Goal: Find specific page/section: Find specific page/section

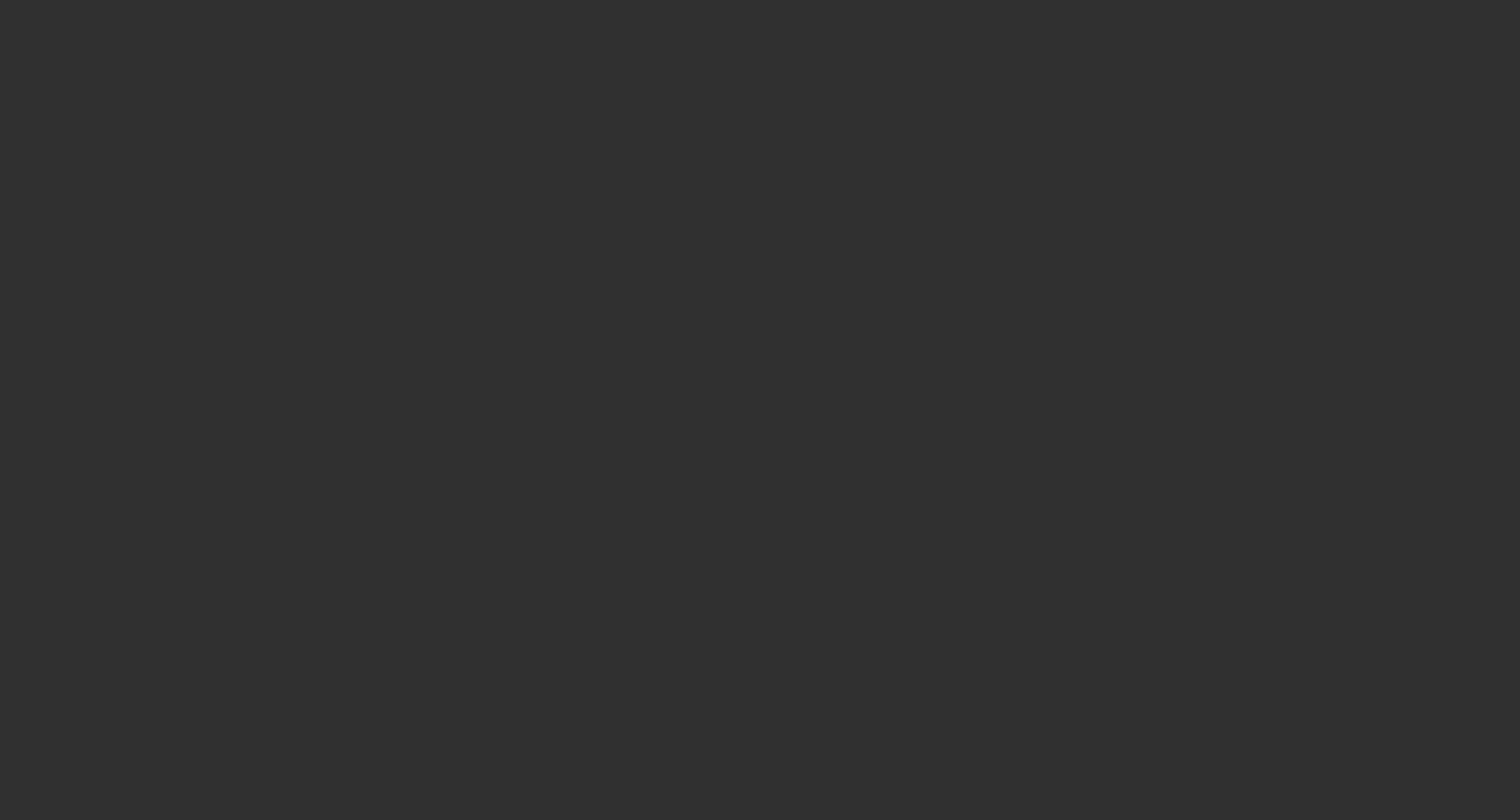
select select "10"
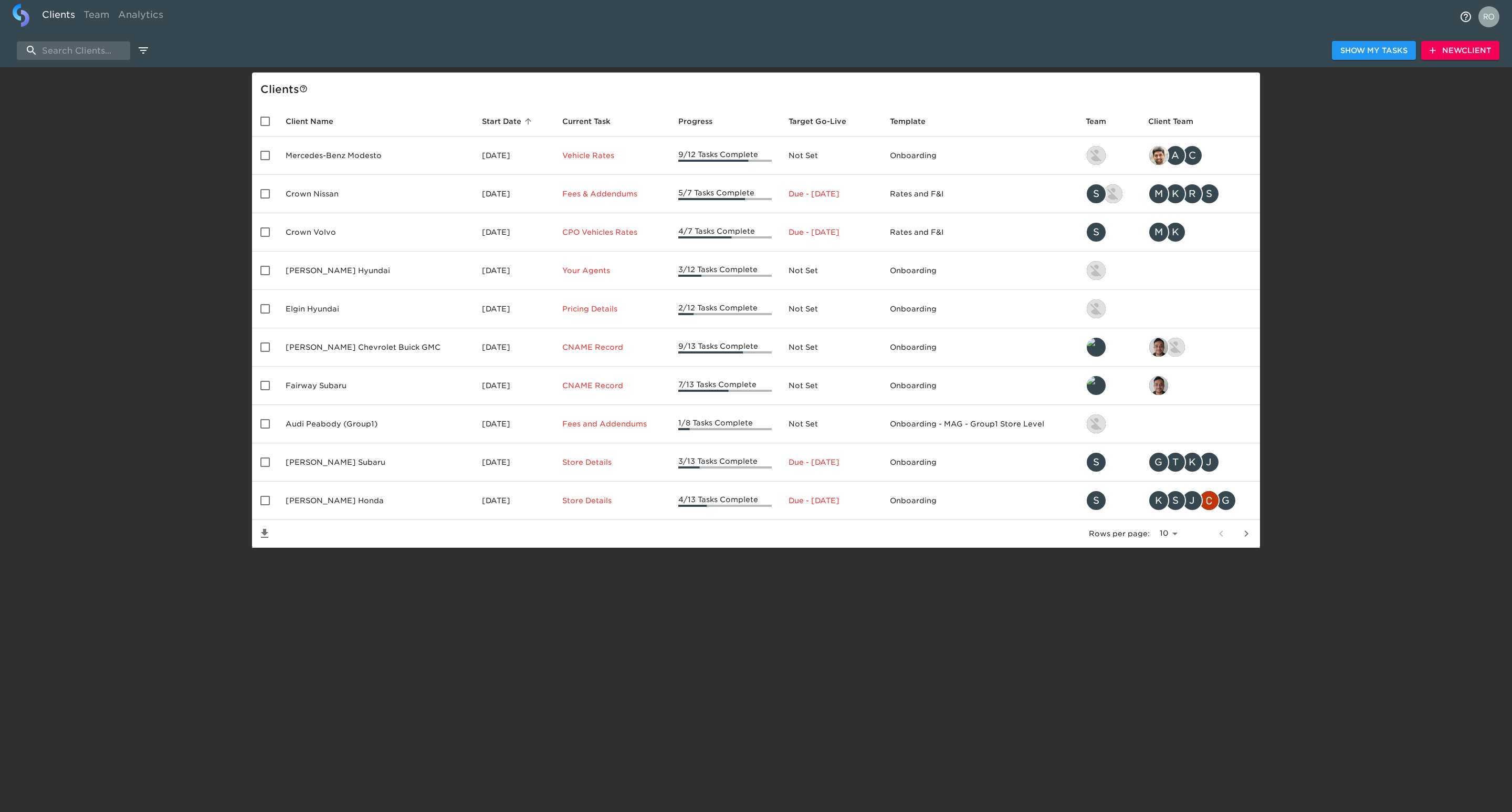
click at [76, 34] on div "Show My Tasks New Client" at bounding box center [756, 50] width 1512 height 34
click at [77, 45] on input "search" at bounding box center [73, 50] width 113 height 19
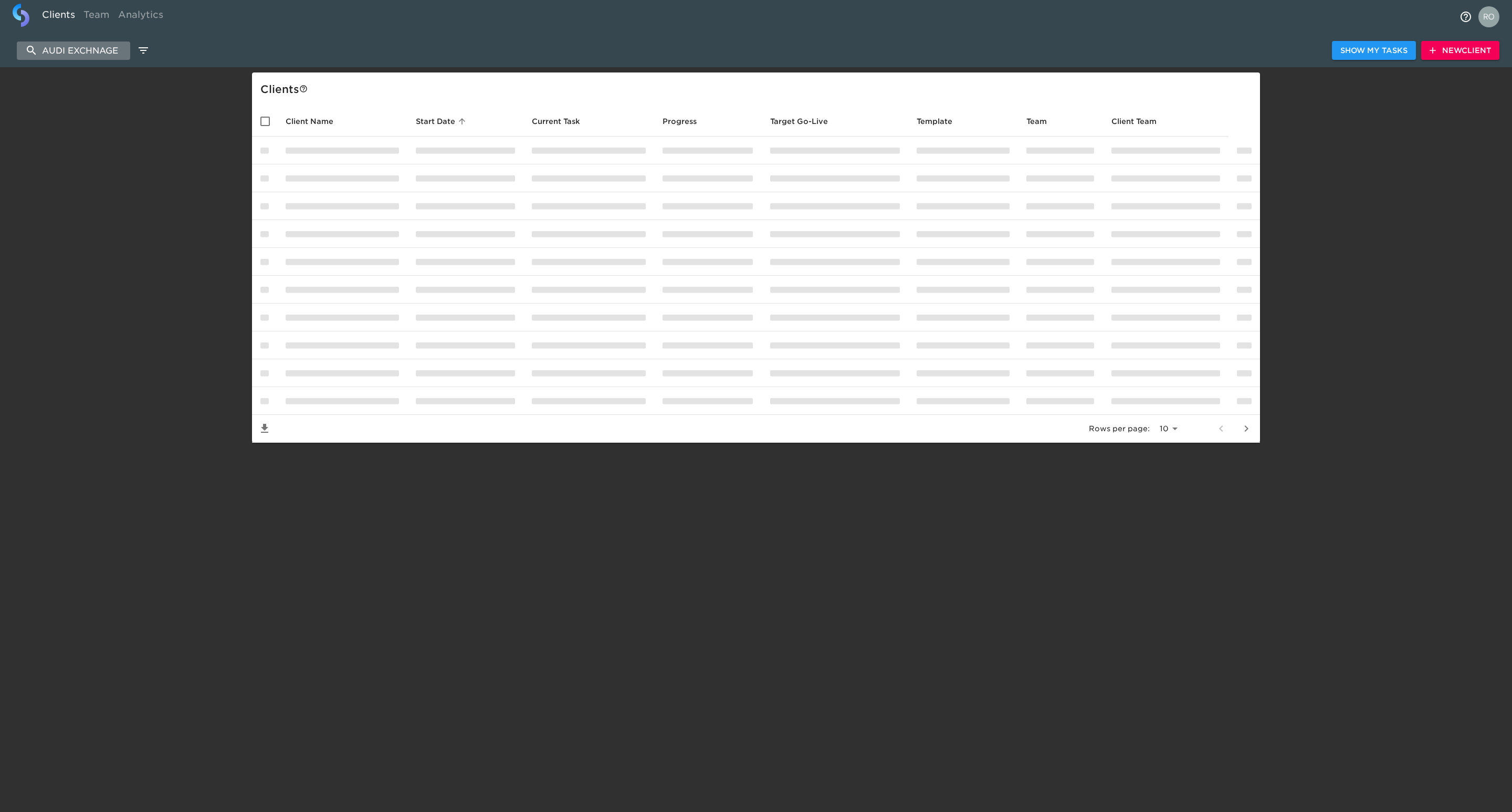
type input "AUDI EXCHNAGE"
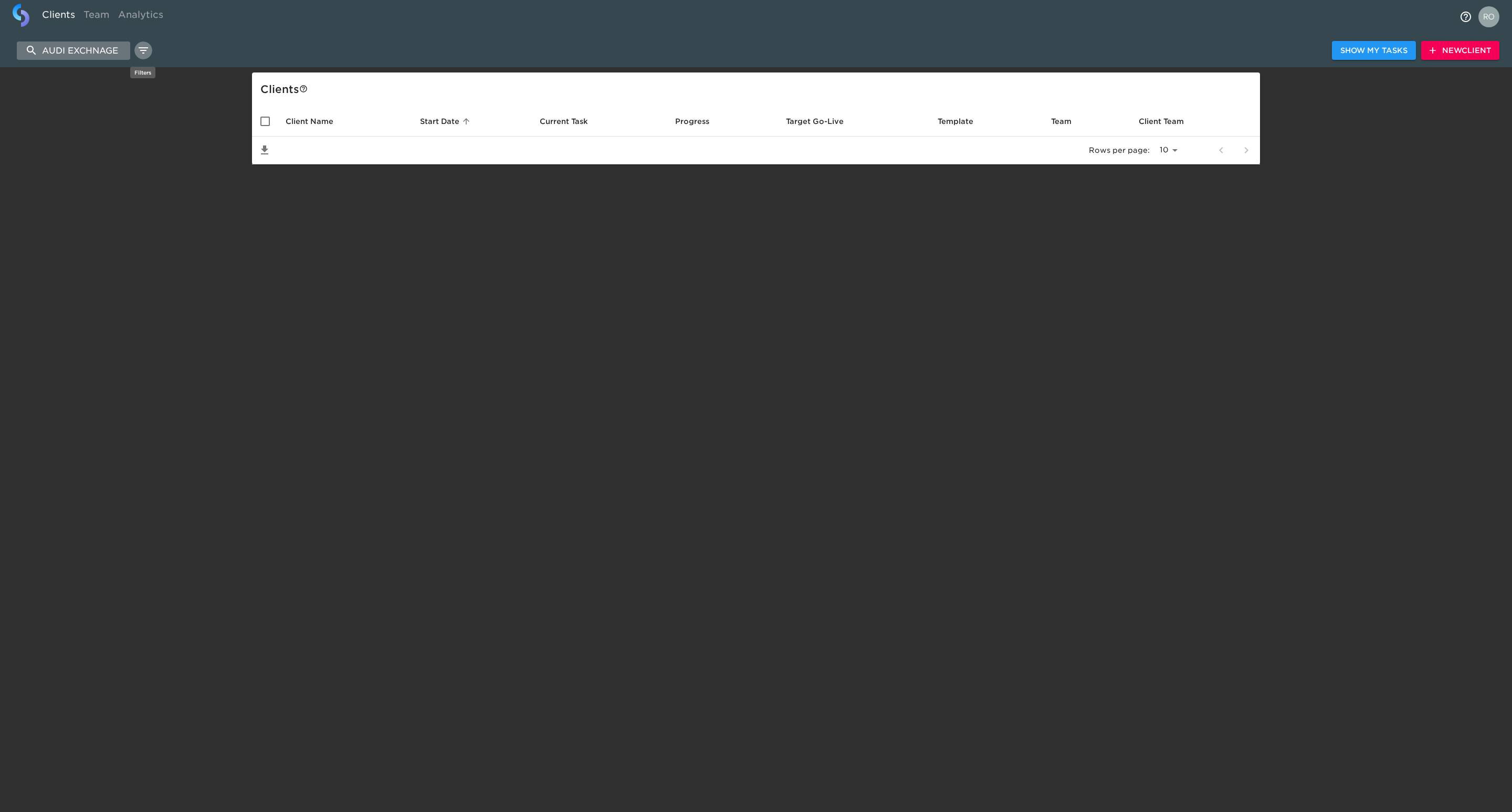
click at [118, 47] on input "AUDI EXCHNAGE" at bounding box center [73, 50] width 113 height 19
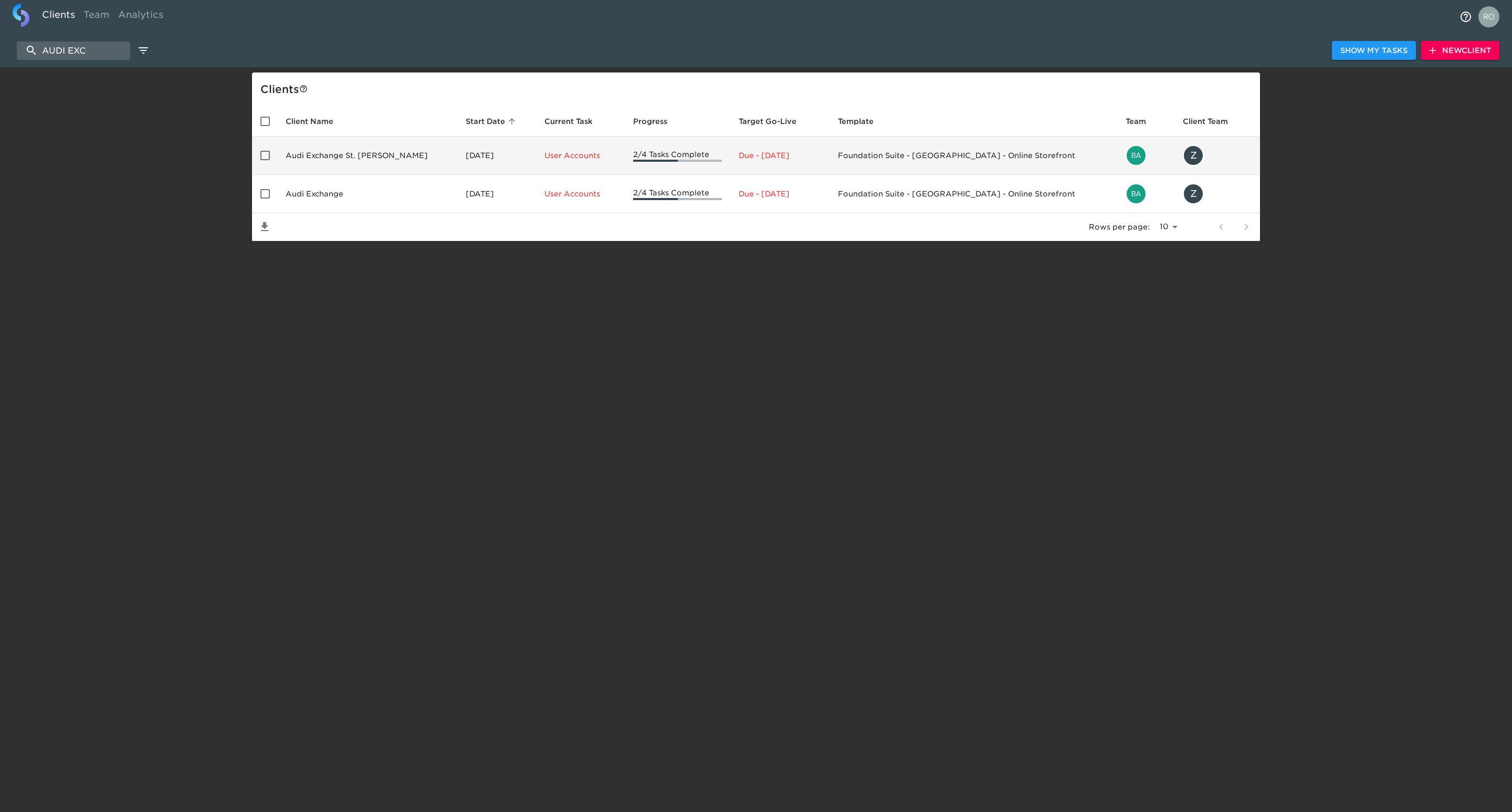
type input "AUDI EXC"
click at [364, 158] on td "Audi Exchange St. [PERSON_NAME]" at bounding box center [367, 155] width 180 height 38
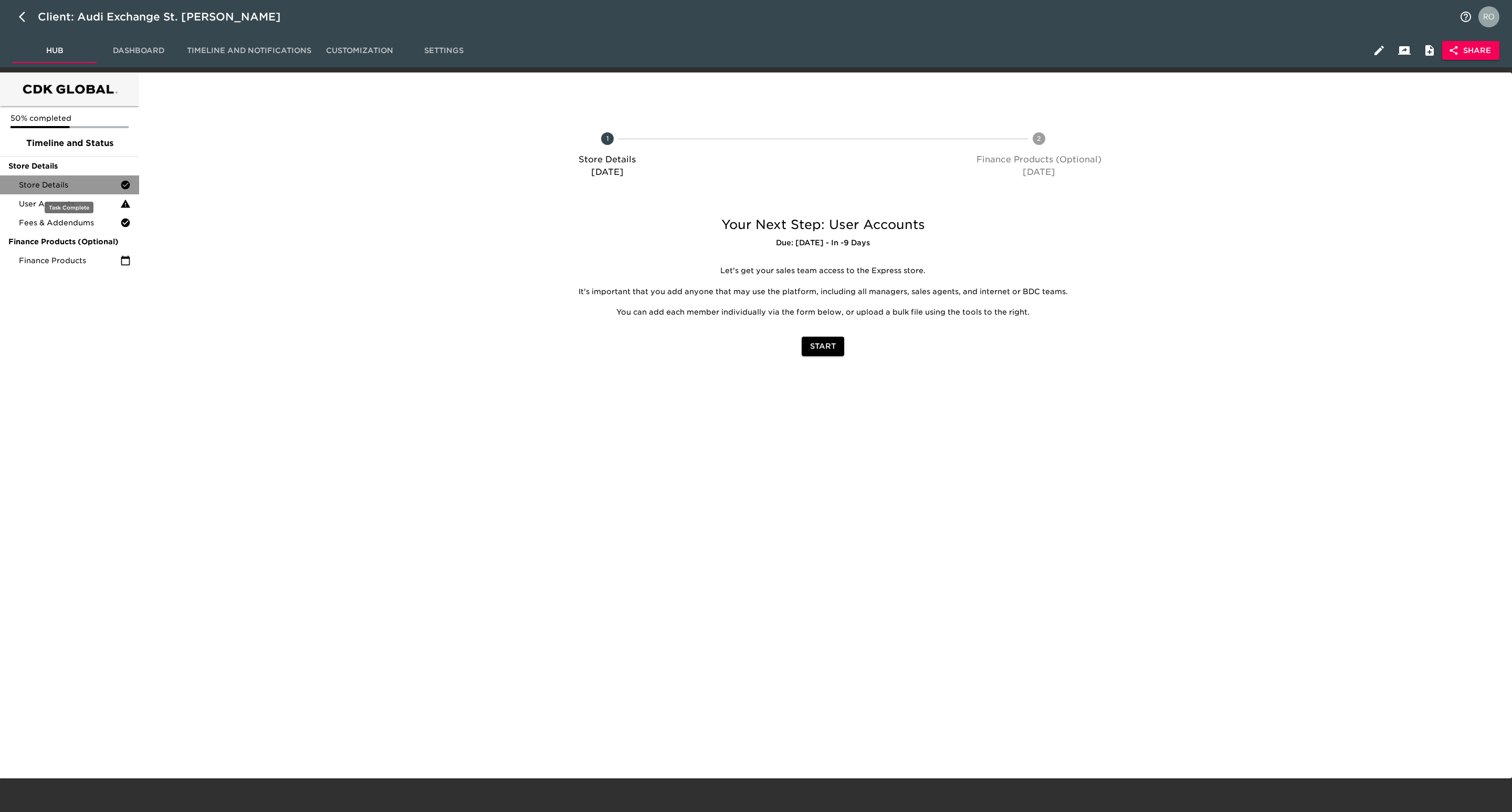
click at [118, 180] on span "Store Details" at bounding box center [69, 185] width 101 height 10
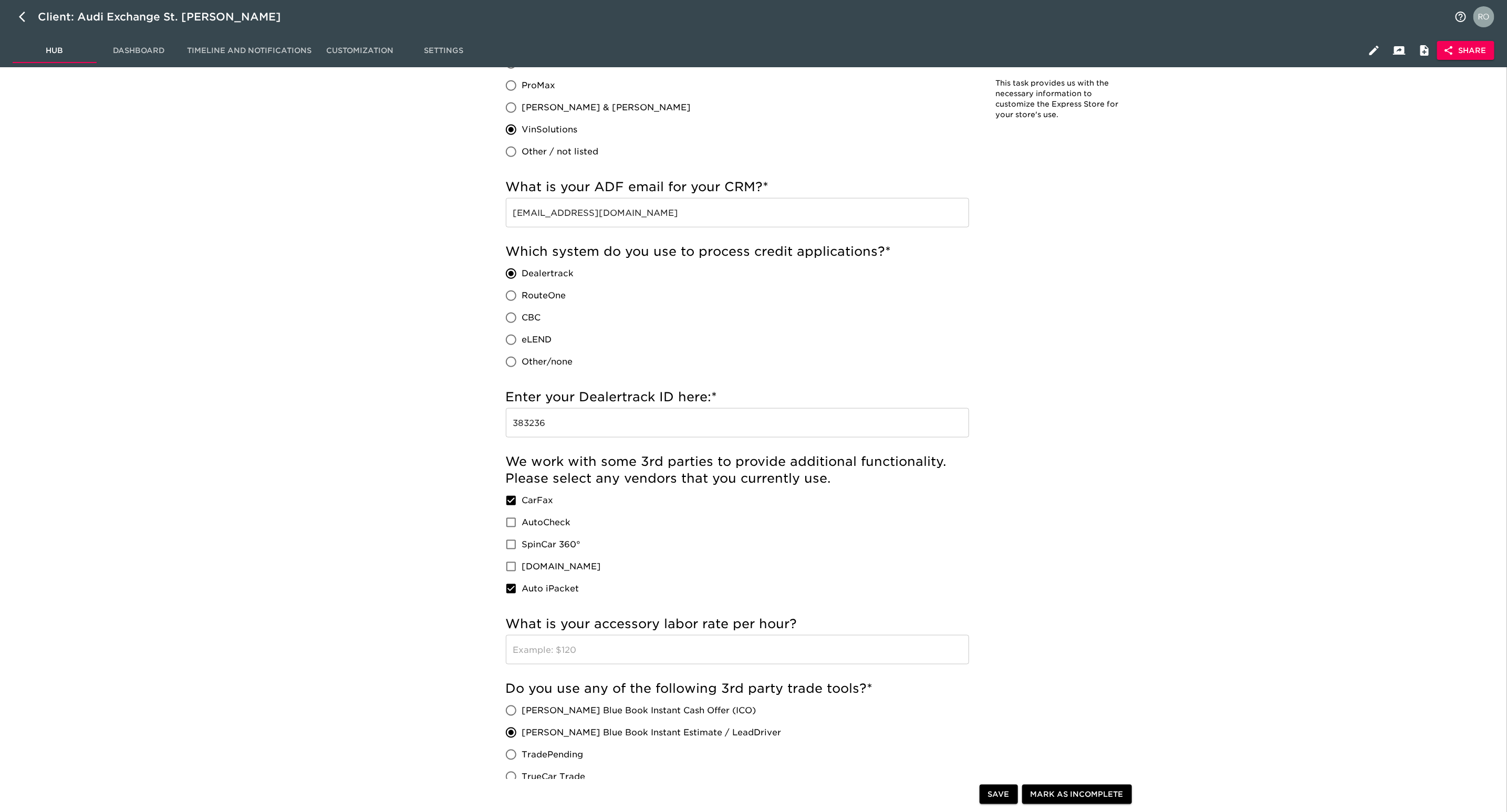
scroll to position [609, 0]
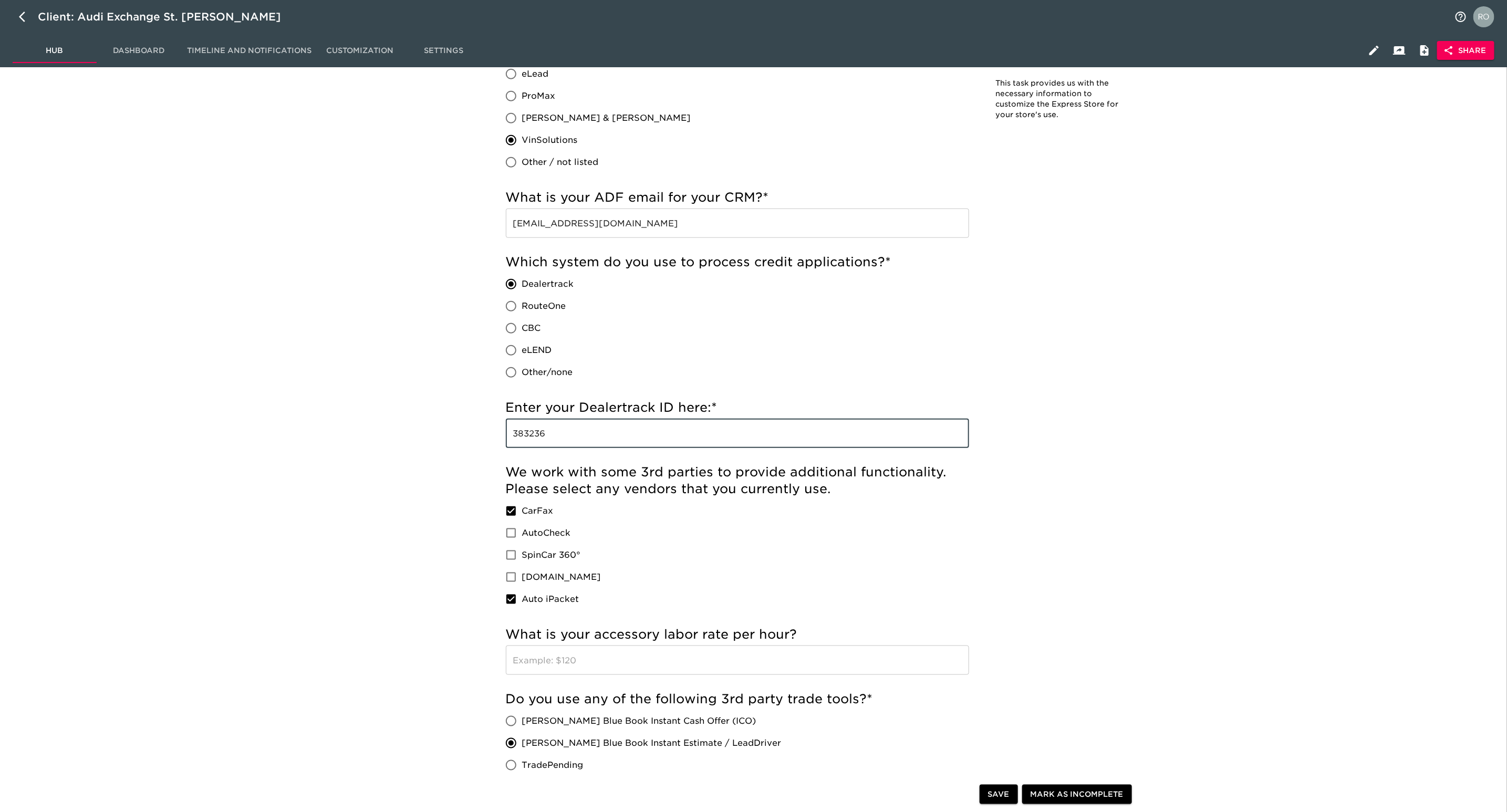
drag, startPoint x: 574, startPoint y: 432, endPoint x: 480, endPoint y: 436, distance: 94.1
click at [480, 436] on div "Store Details - Complete! Note: This task provides us with the necessary inform…" at bounding box center [821, 505] width 1360 height 2069
click at [1356, 230] on div "Store Details - Complete! Note: This task provides us with the necessary inform…" at bounding box center [821, 505] width 1360 height 2069
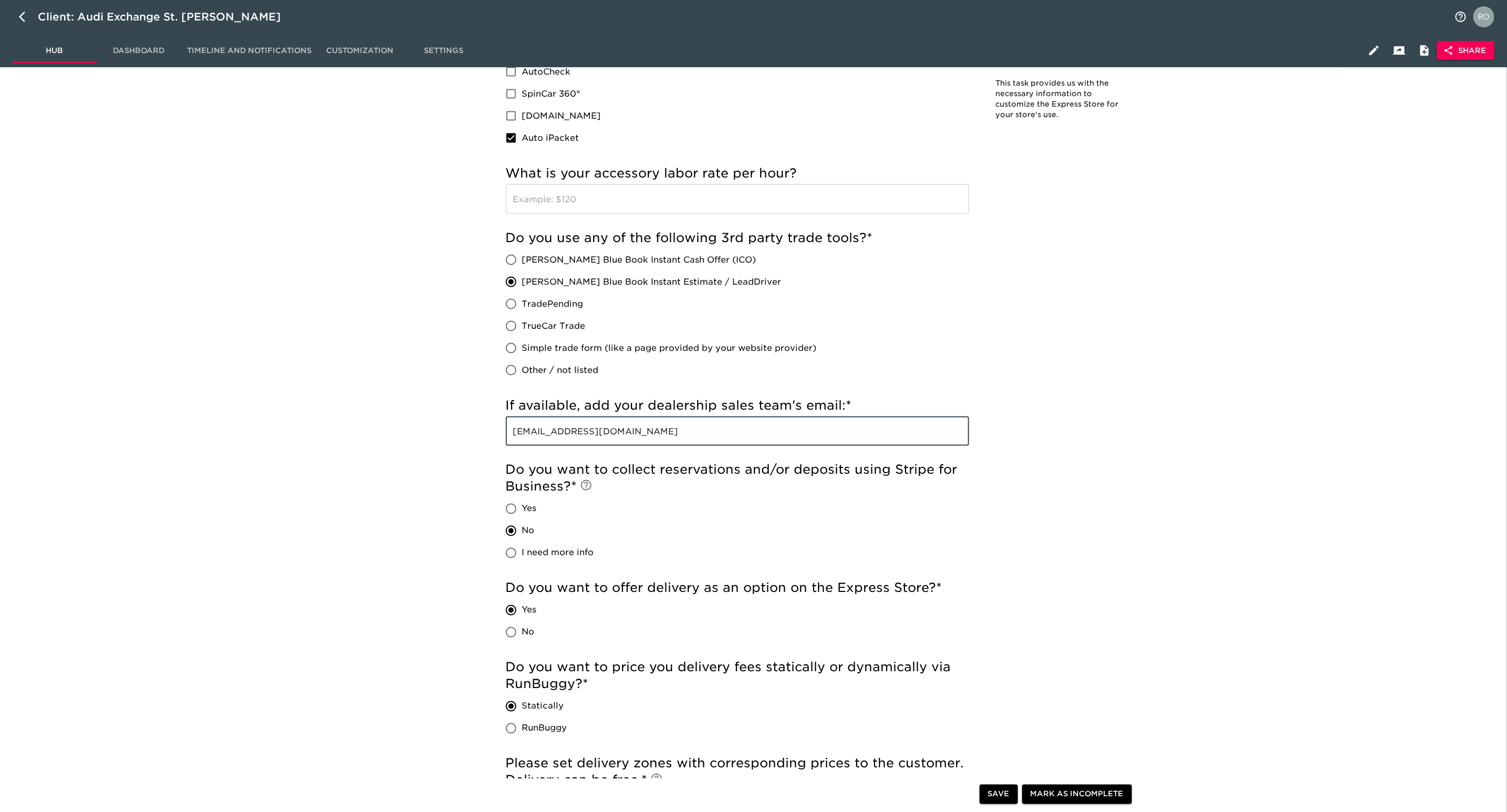
drag, startPoint x: 686, startPoint y: 442, endPoint x: 429, endPoint y: 441, distance: 257.0
click at [429, 441] on div "Store Details - Complete! Note: This task provides us with the necessary inform…" at bounding box center [821, 43] width 1360 height 2069
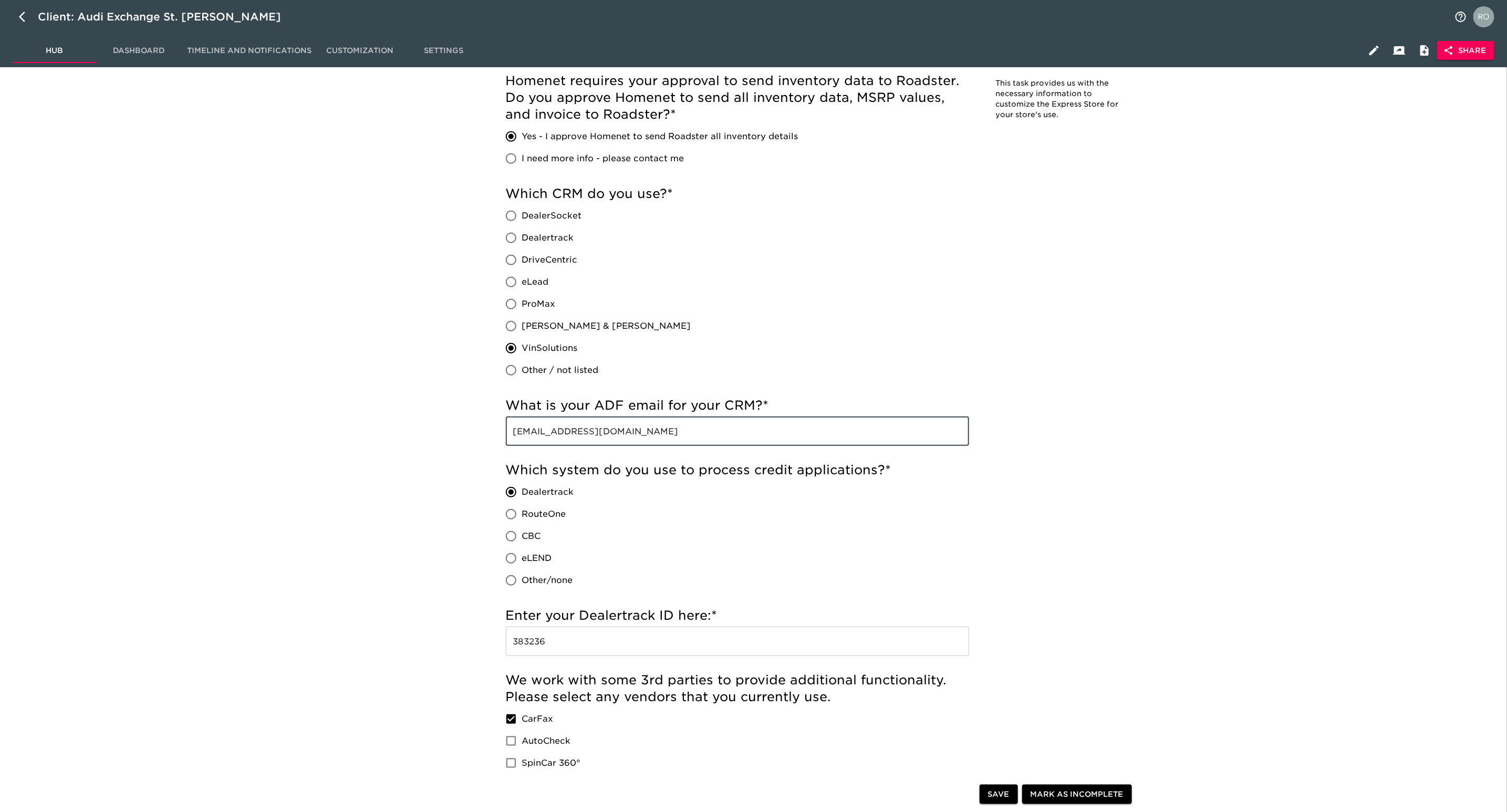
drag, startPoint x: 703, startPoint y: 426, endPoint x: 369, endPoint y: 427, distance: 334.0
click at [369, 427] on div "Store Details - Complete! Note: This task provides us with the necessary inform…" at bounding box center [821, 713] width 1360 height 2069
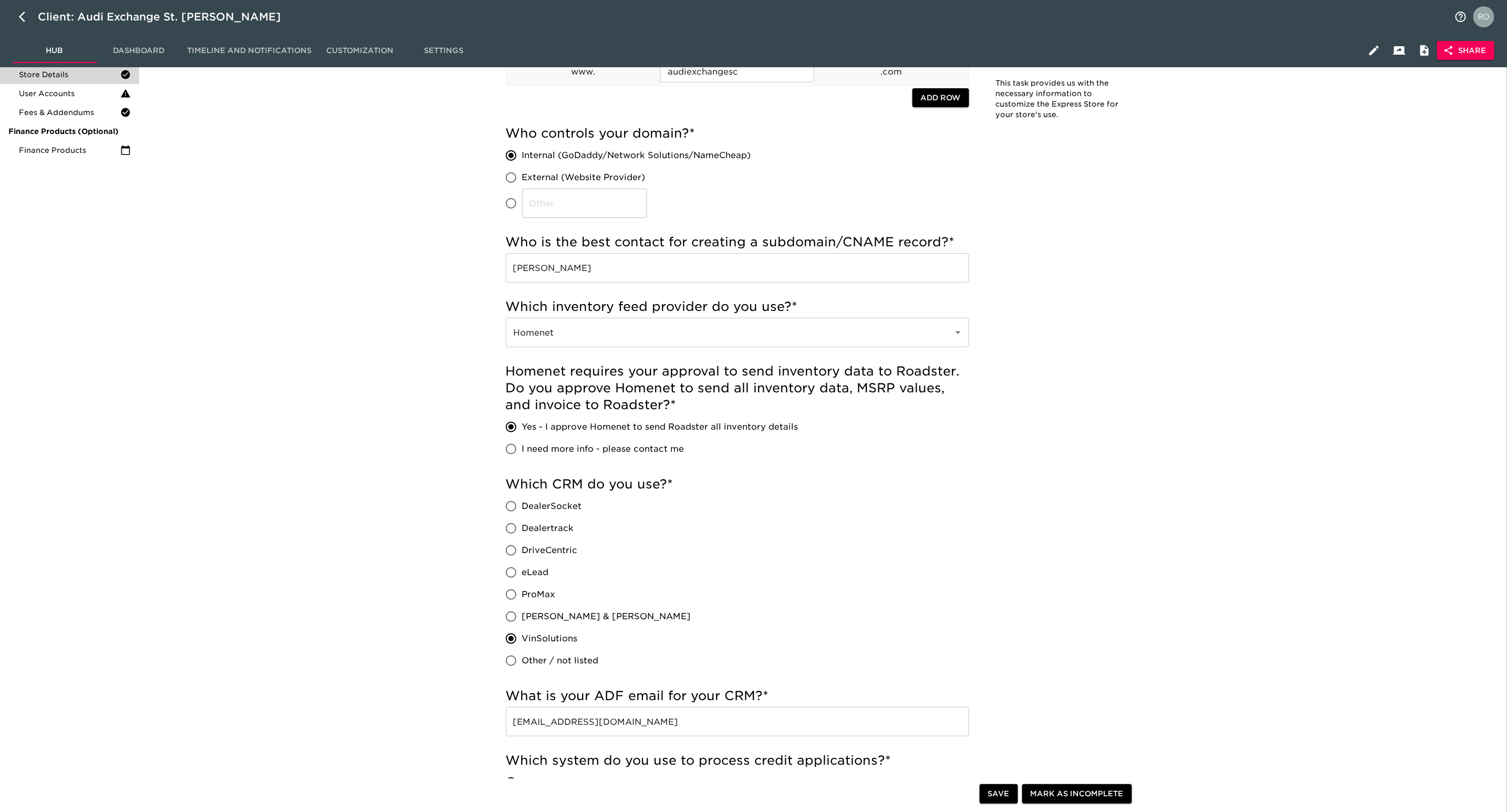
scroll to position [0, 0]
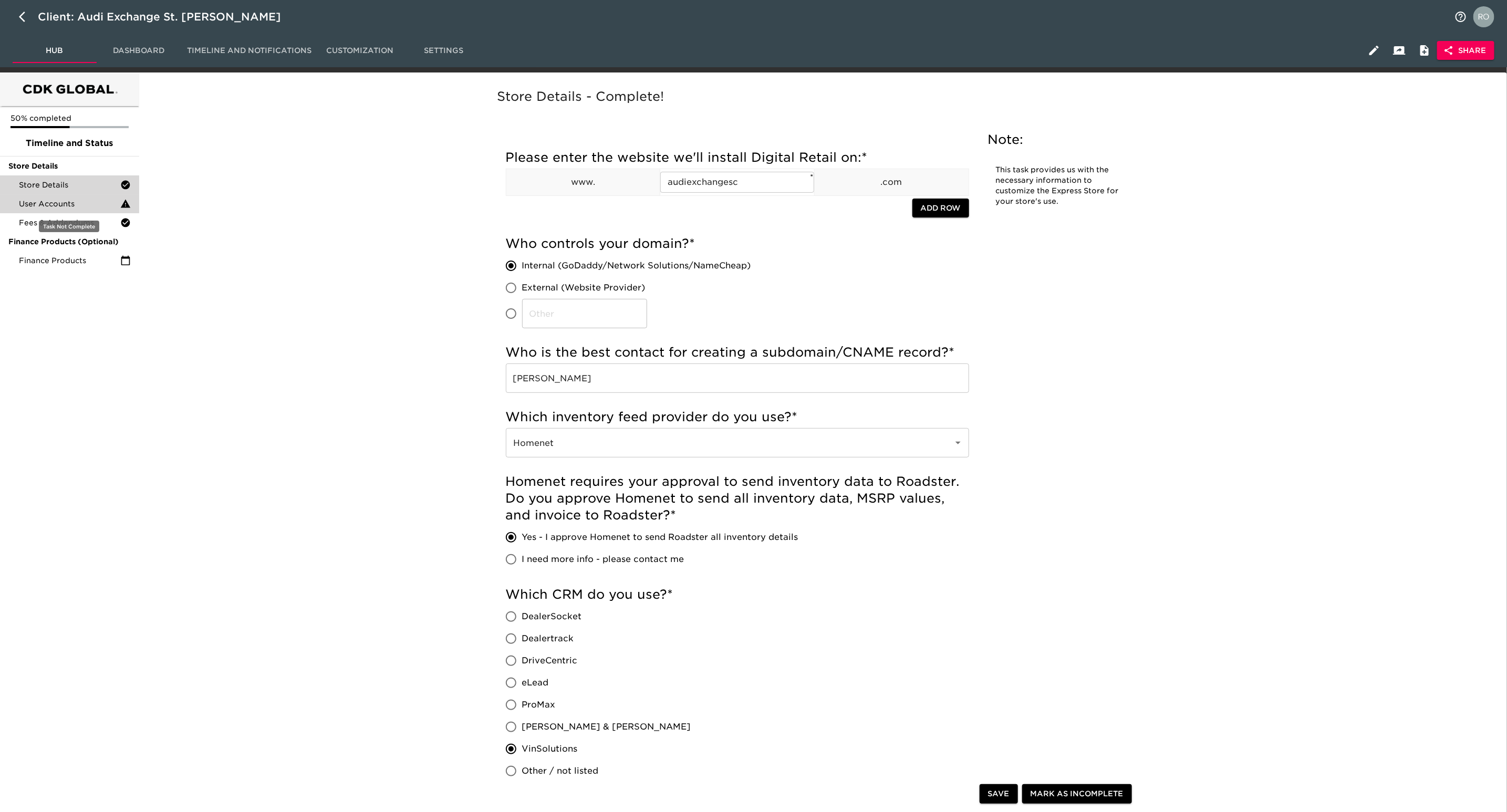
click at [74, 205] on span "User Accounts" at bounding box center [69, 204] width 101 height 10
